Goal: Transaction & Acquisition: Register for event/course

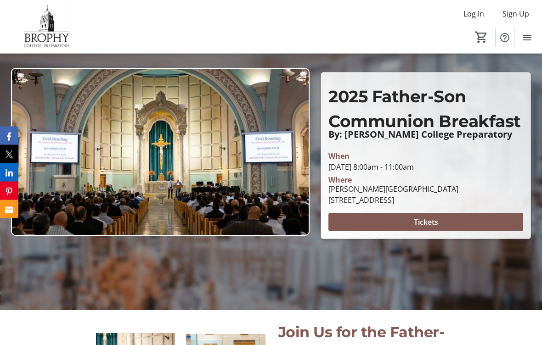
scroll to position [82, 0]
click at [101, 119] on img at bounding box center [160, 152] width 299 height 168
click at [438, 74] on div "2025 Father-Son Communion Breakfast By: [PERSON_NAME] College Preparatory 2025 …" at bounding box center [425, 156] width 209 height 166
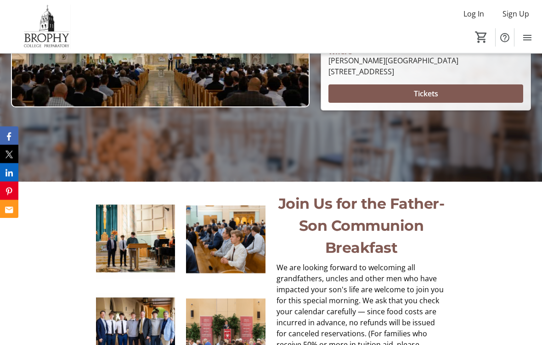
scroll to position [147, 0]
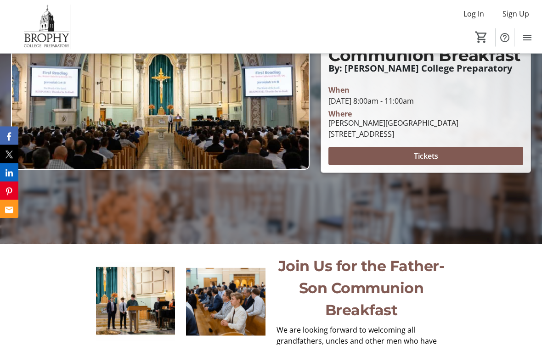
click at [448, 153] on span at bounding box center [425, 157] width 195 height 22
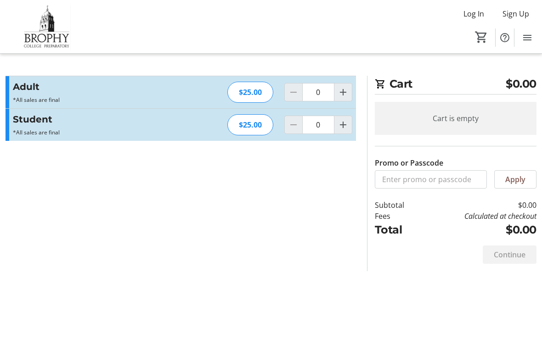
click at [340, 88] on mat-icon "Increment by one" at bounding box center [343, 92] width 11 height 11
type input "1"
click at [343, 128] on mat-icon "Increment by one" at bounding box center [343, 124] width 11 height 11
type input "1"
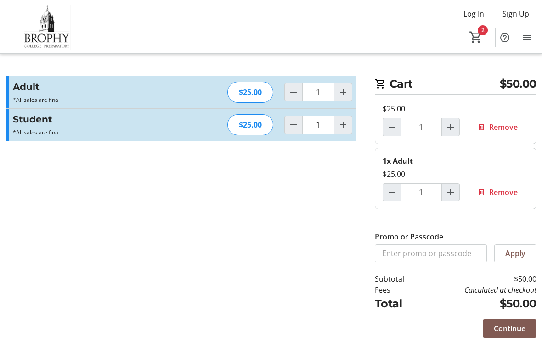
scroll to position [19, 0]
click at [506, 326] on span "Continue" at bounding box center [510, 328] width 32 height 11
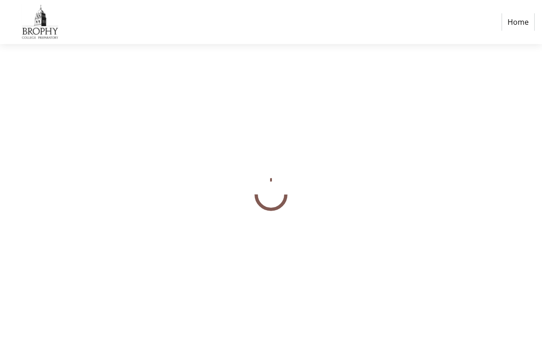
select select "US"
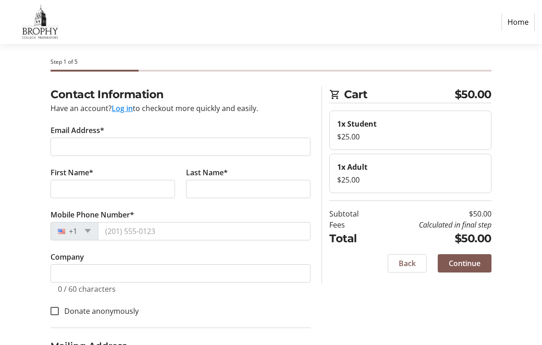
scroll to position [12, 0]
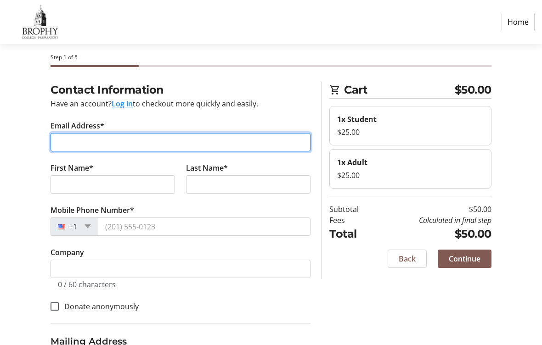
click at [65, 142] on input "Email Address*" at bounding box center [181, 143] width 260 height 18
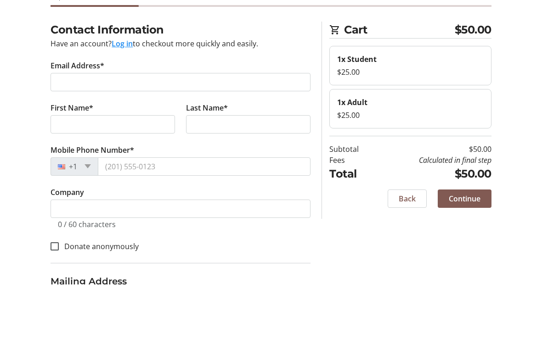
click at [120, 99] on button "Log in" at bounding box center [122, 104] width 21 height 11
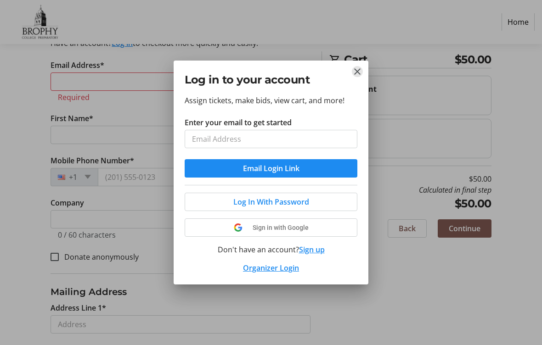
click at [0, 0] on tr-donor-auth-dialog-ui "Log in to your account Assign tickets, make bids, view cart, and more! Enter yo…" at bounding box center [0, 0] width 0 height 0
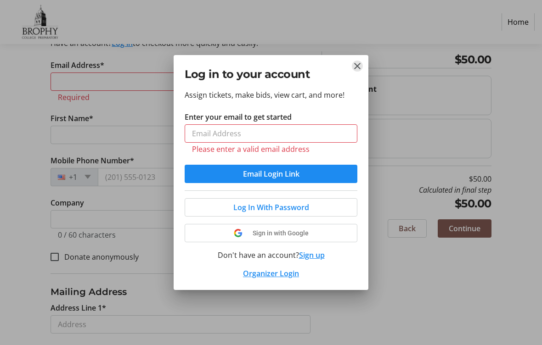
click at [353, 63] on mat-icon "Close" at bounding box center [357, 66] width 11 height 11
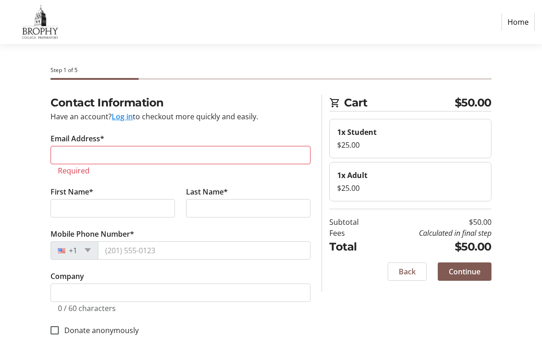
scroll to position [74, 0]
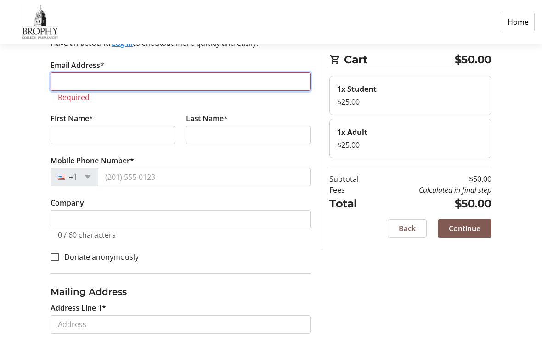
click at [69, 76] on input "Email Address*" at bounding box center [181, 82] width 260 height 18
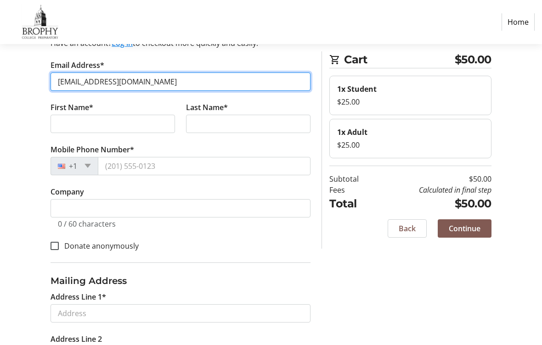
type input "[EMAIL_ADDRESS][DOMAIN_NAME]"
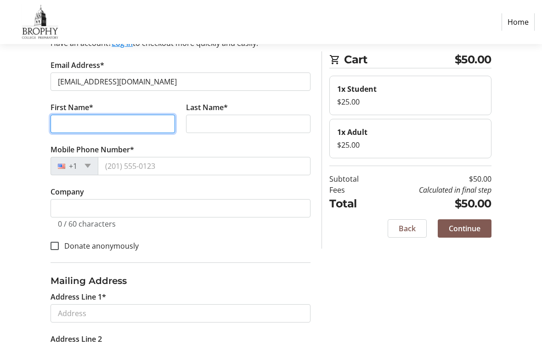
click at [86, 125] on input "First Name*" at bounding box center [113, 124] width 124 height 18
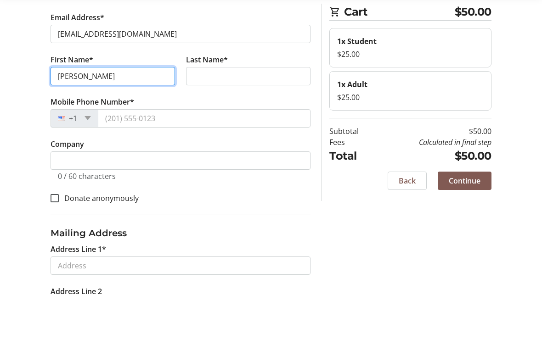
type input "[PERSON_NAME]"
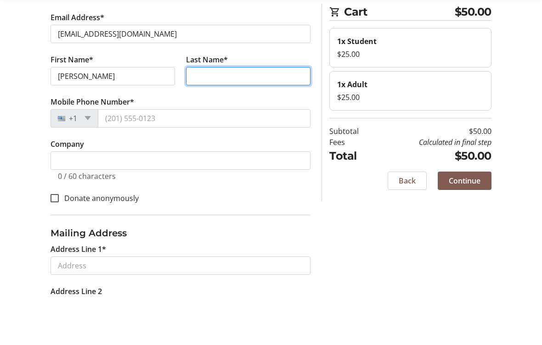
click at [249, 115] on input "Last Name*" at bounding box center [248, 124] width 124 height 18
type input "[PERSON_NAME]"
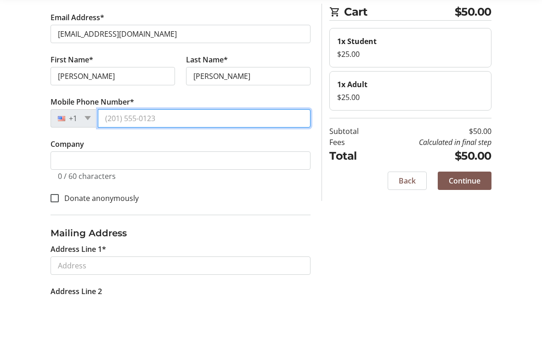
click at [112, 157] on input "Mobile Phone Number*" at bounding box center [204, 166] width 213 height 18
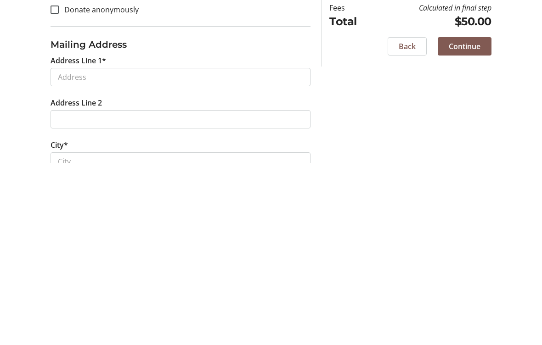
scroll to position [141, 0]
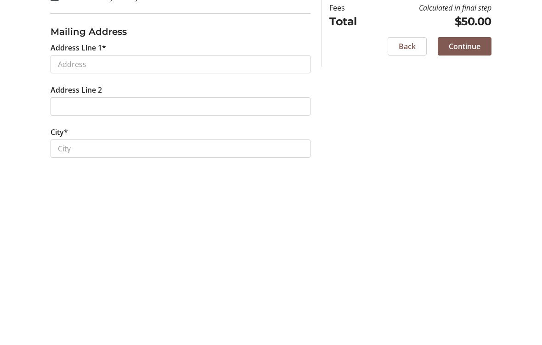
type input "[PHONE_NUMBER]"
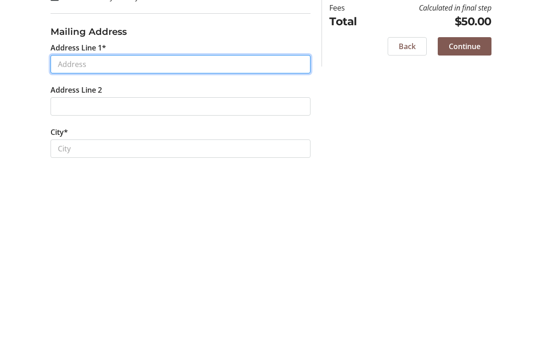
click at [68, 238] on input "Address Line 1*" at bounding box center [181, 247] width 260 height 18
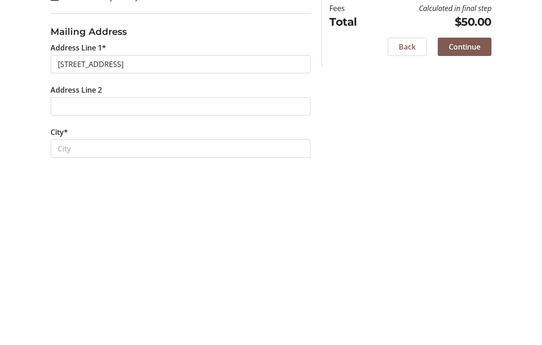
scroll to position [272, 0]
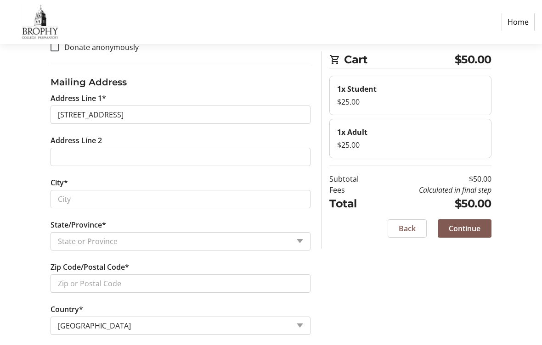
type input "[STREET_ADDRESS]"
type input "Mesa"
select select "AZ"
type input "85203"
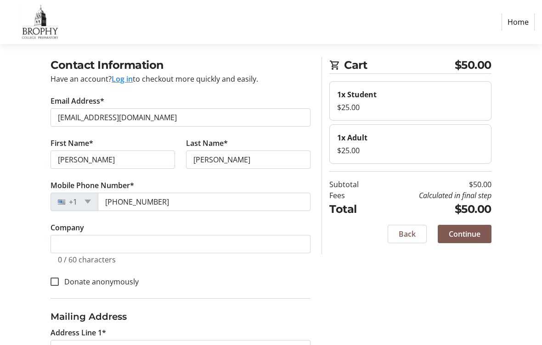
scroll to position [38, 0]
click at [467, 230] on span "Continue" at bounding box center [465, 234] width 32 height 11
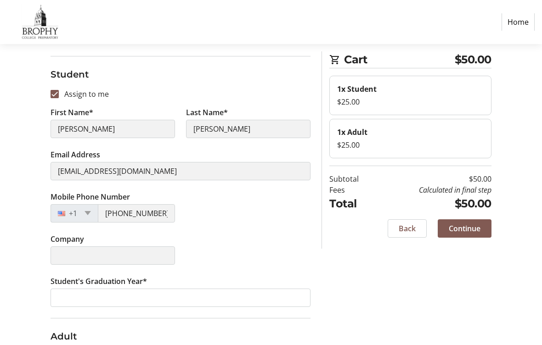
scroll to position [77, 0]
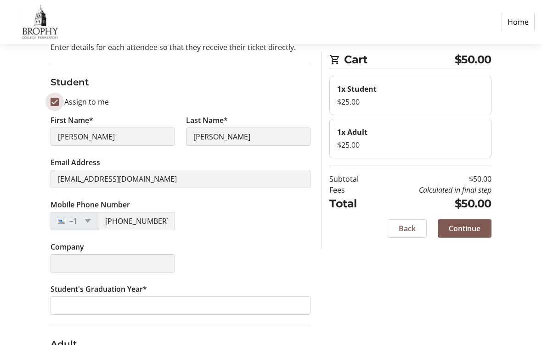
click at [55, 99] on input "Assign to me" at bounding box center [55, 102] width 8 height 8
checkbox input "false"
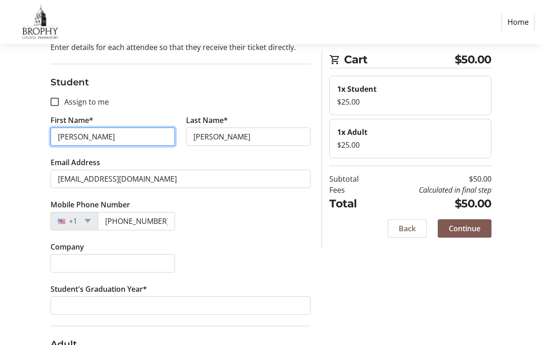
click at [87, 138] on input "[PERSON_NAME]" at bounding box center [113, 137] width 124 height 18
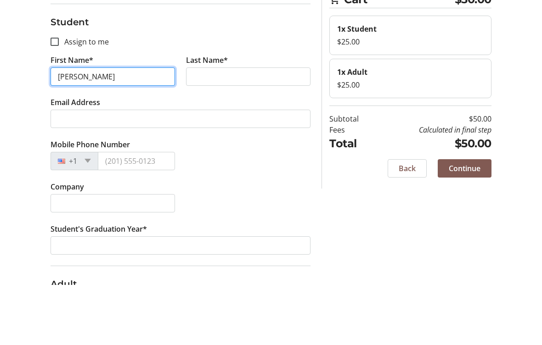
type input "[PERSON_NAME]"
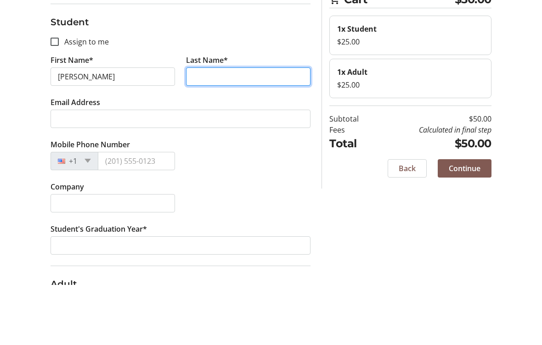
click at [235, 128] on input "Last Name*" at bounding box center [248, 137] width 124 height 18
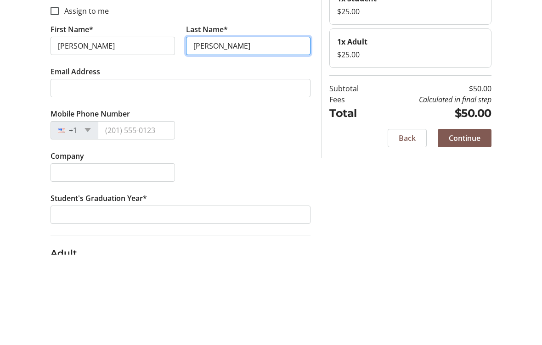
type input "[PERSON_NAME]"
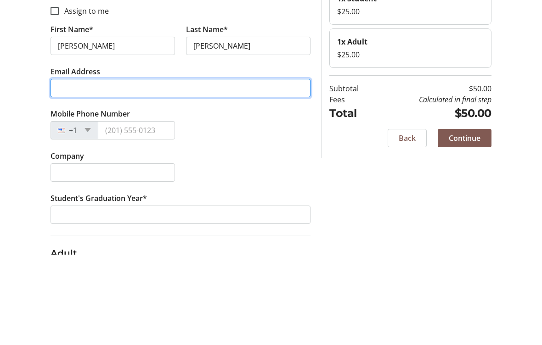
click at [62, 170] on input "Email Address" at bounding box center [181, 179] width 260 height 18
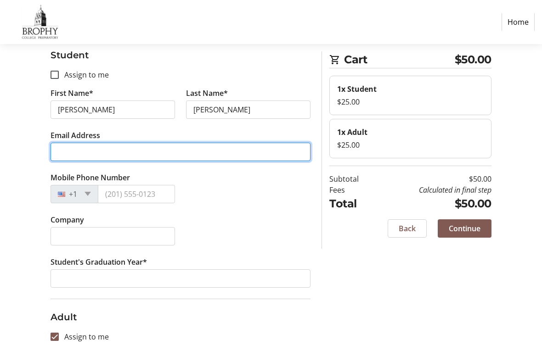
scroll to position [100, 0]
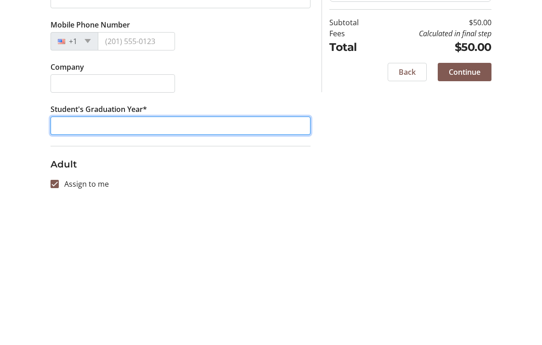
click at [60, 274] on input "Student's Graduation Year*" at bounding box center [181, 283] width 260 height 18
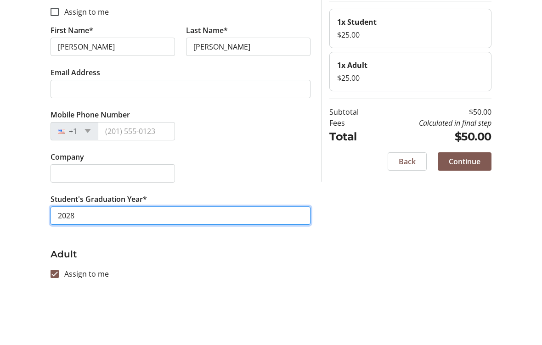
type input "2028"
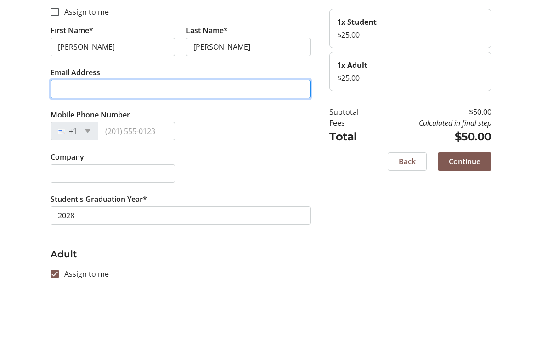
click at [64, 147] on input "Email Address" at bounding box center [181, 156] width 260 height 18
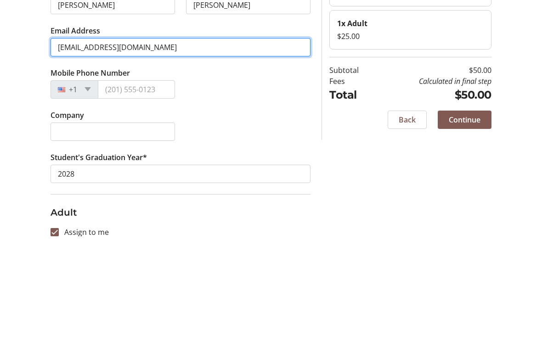
type input "[EMAIL_ADDRESS][DOMAIN_NAME]"
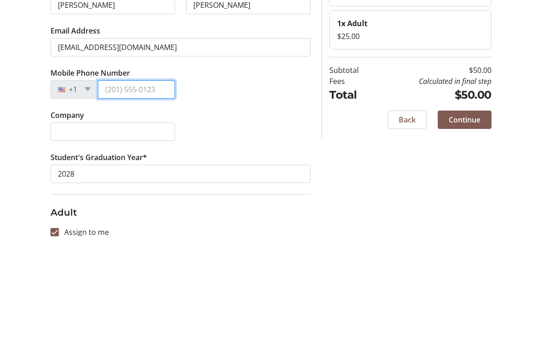
click at [114, 189] on input "Mobile Phone Number" at bounding box center [136, 198] width 77 height 18
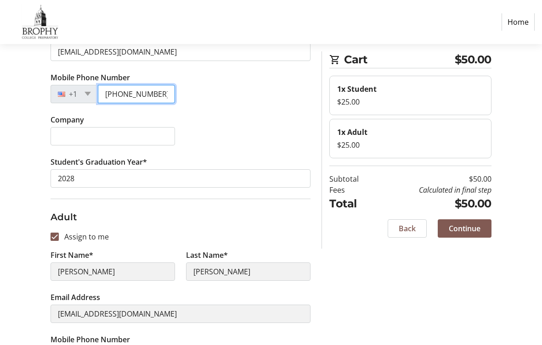
scroll to position [203, 0]
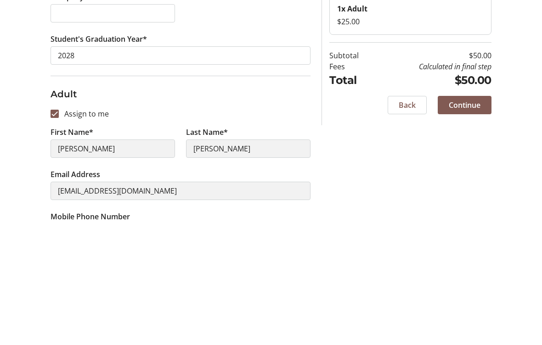
type input "[PHONE_NUMBER]"
click at [465, 223] on span "Continue" at bounding box center [465, 228] width 32 height 11
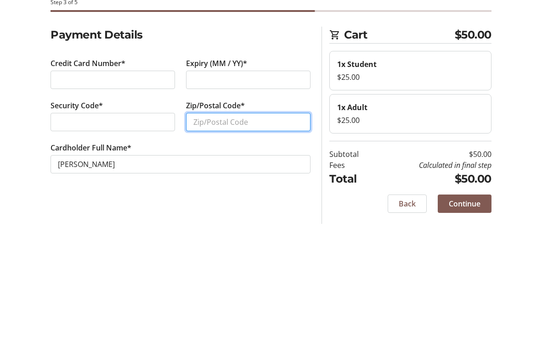
click at [227, 181] on input "Zip/Postal Code*" at bounding box center [248, 190] width 124 height 18
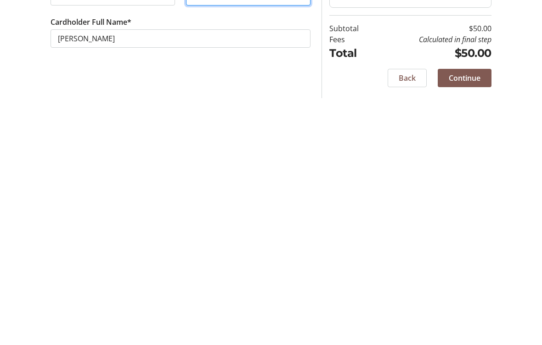
type input "85203"
click at [469, 261] on span at bounding box center [465, 272] width 54 height 22
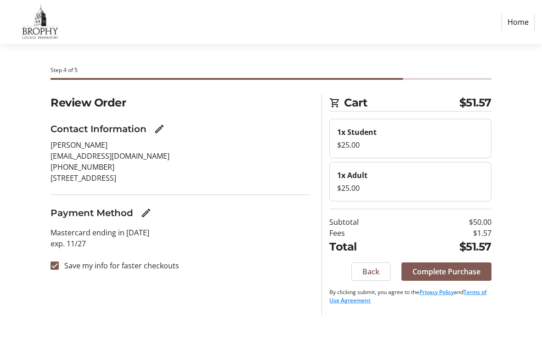
click at [449, 267] on span "Complete Purchase" at bounding box center [447, 271] width 68 height 11
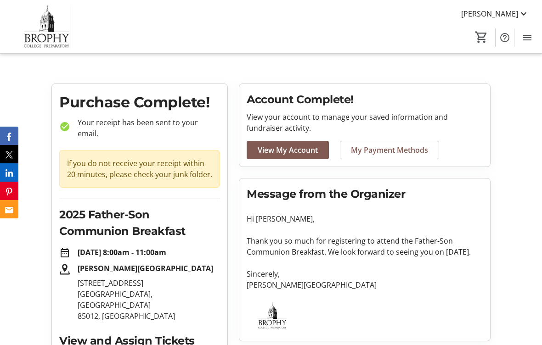
click at [520, 14] on mat-icon at bounding box center [523, 13] width 11 height 11
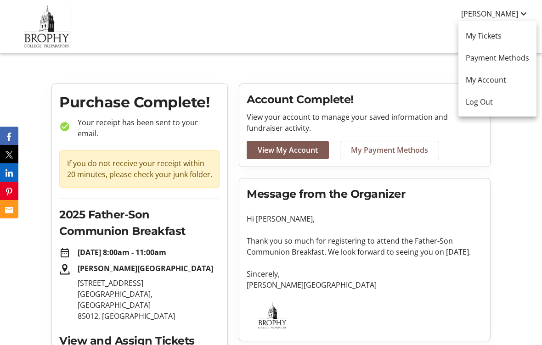
click at [516, 194] on div at bounding box center [271, 172] width 542 height 345
